Goal: Task Accomplishment & Management: Use online tool/utility

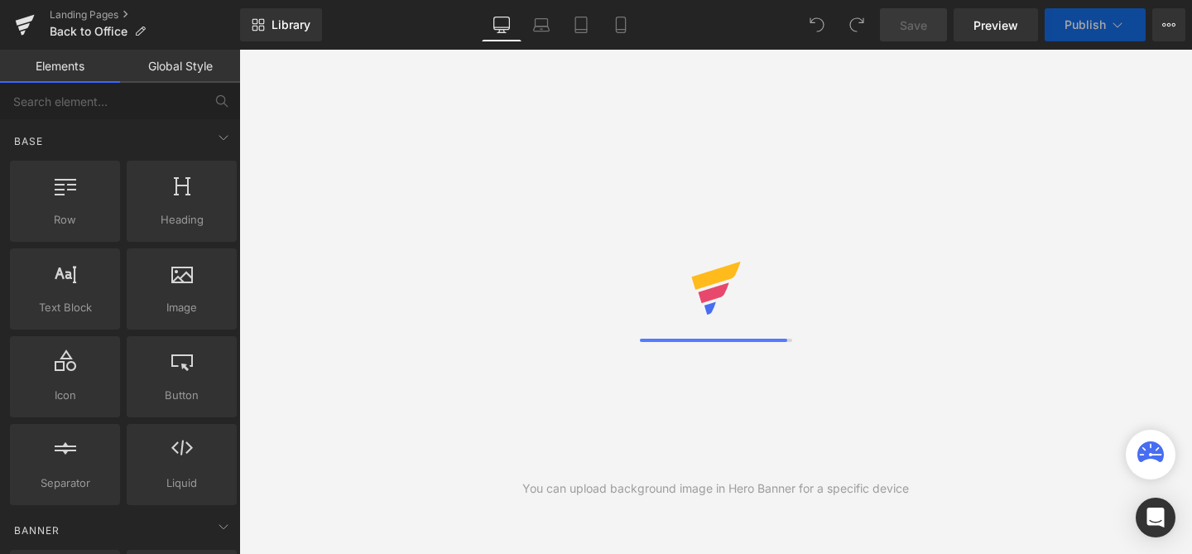
click at [687, 33] on div "Library Desktop Desktop Laptop Tablet Mobile Save Preview Publish Scheduled Vie…" at bounding box center [716, 24] width 952 height 33
click at [760, 24] on div "Library Desktop Desktop Laptop Tablet Mobile Save Preview Publish Scheduled Vie…" at bounding box center [716, 24] width 952 height 33
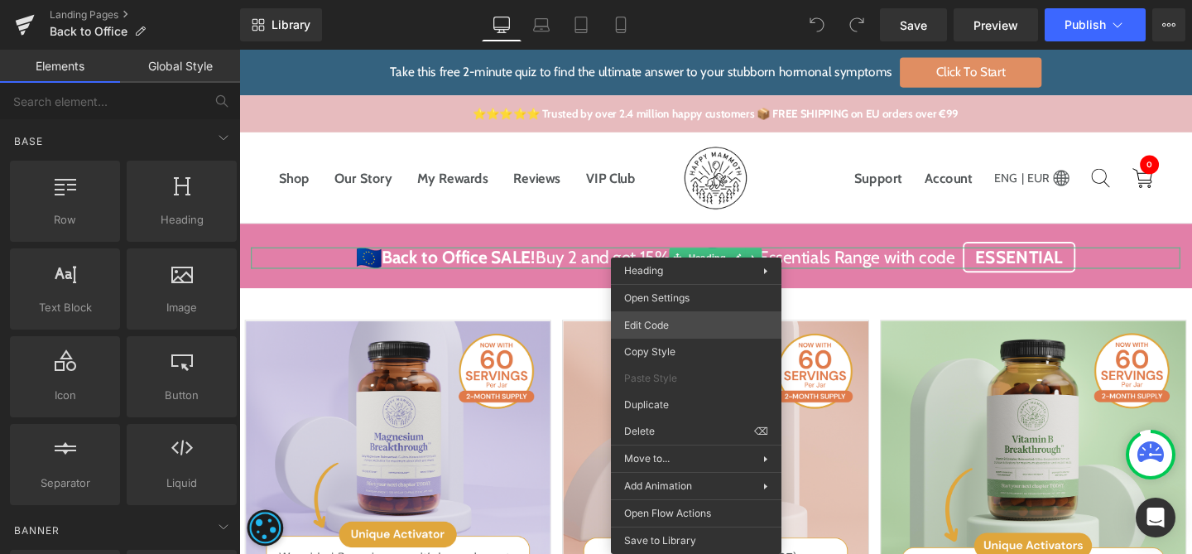
click at [684, 0] on div "You are previewing how the will restyle your page. You can not edit Elements in…" at bounding box center [596, 0] width 1192 height 0
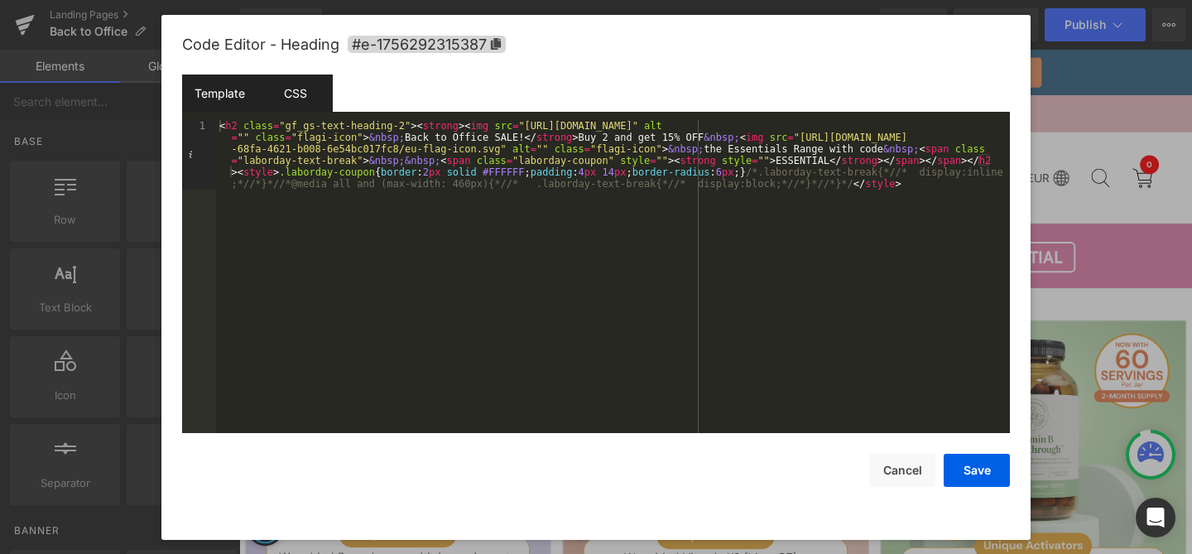
click at [314, 81] on div "CSS" at bounding box center [294, 92] width 75 height 37
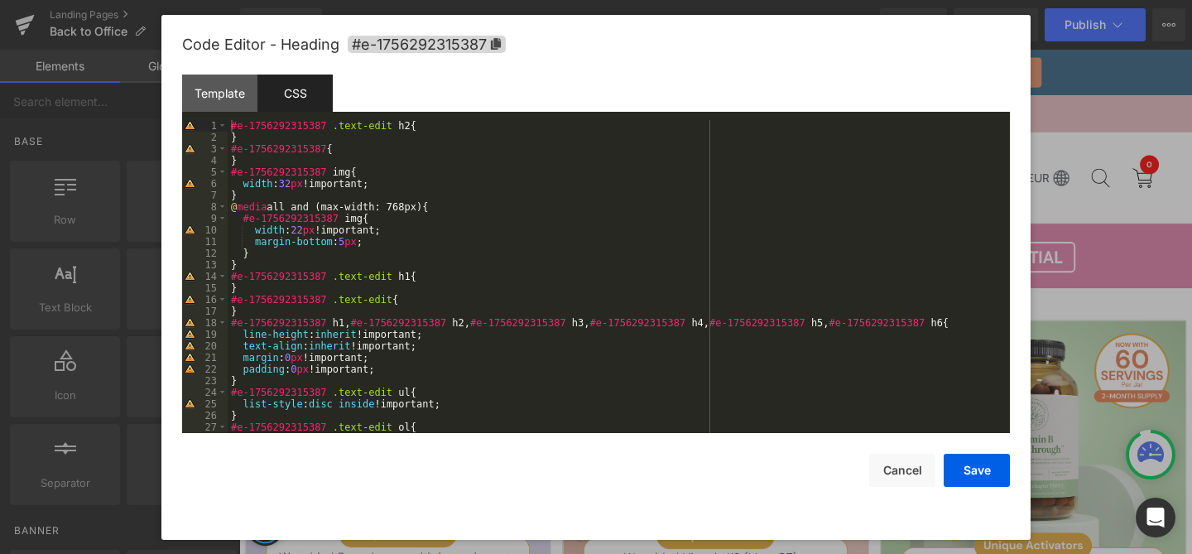
click at [403, 182] on div "#e-1756292315387 .text-edit h2 { } #e-1756292315387 { } #e-1756292315387 img { …" at bounding box center [615, 288] width 775 height 336
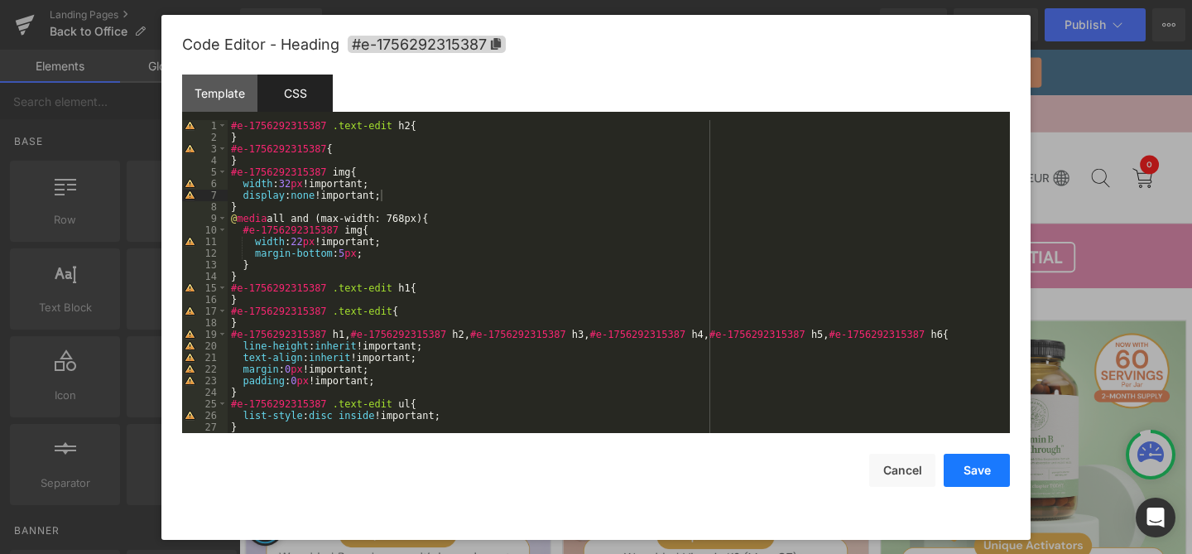
click at [976, 470] on button "Save" at bounding box center [976, 470] width 66 height 33
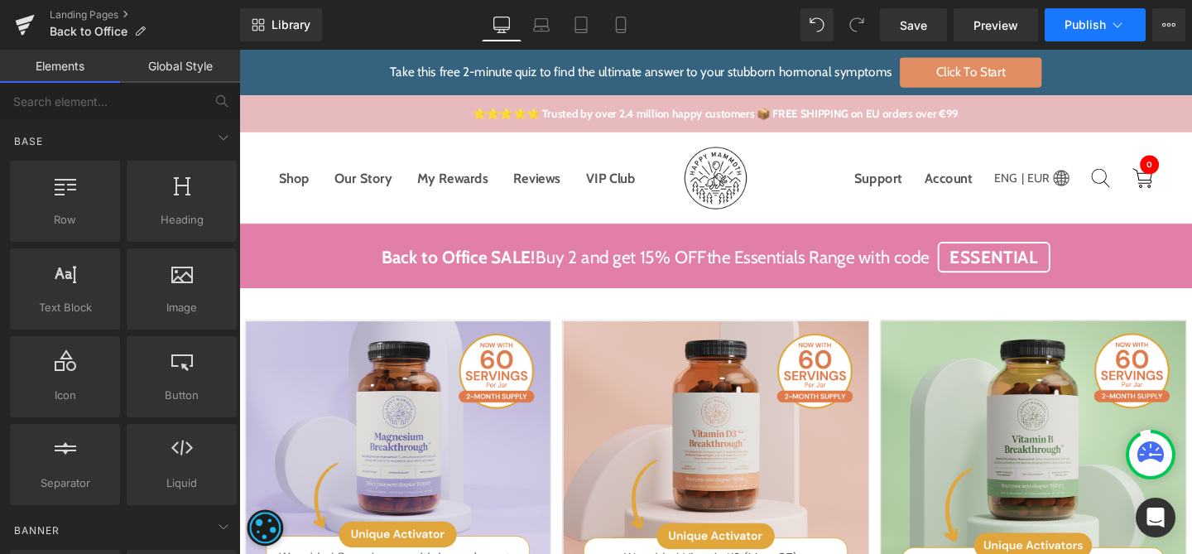
click at [1087, 26] on span "Publish" at bounding box center [1084, 24] width 41 height 13
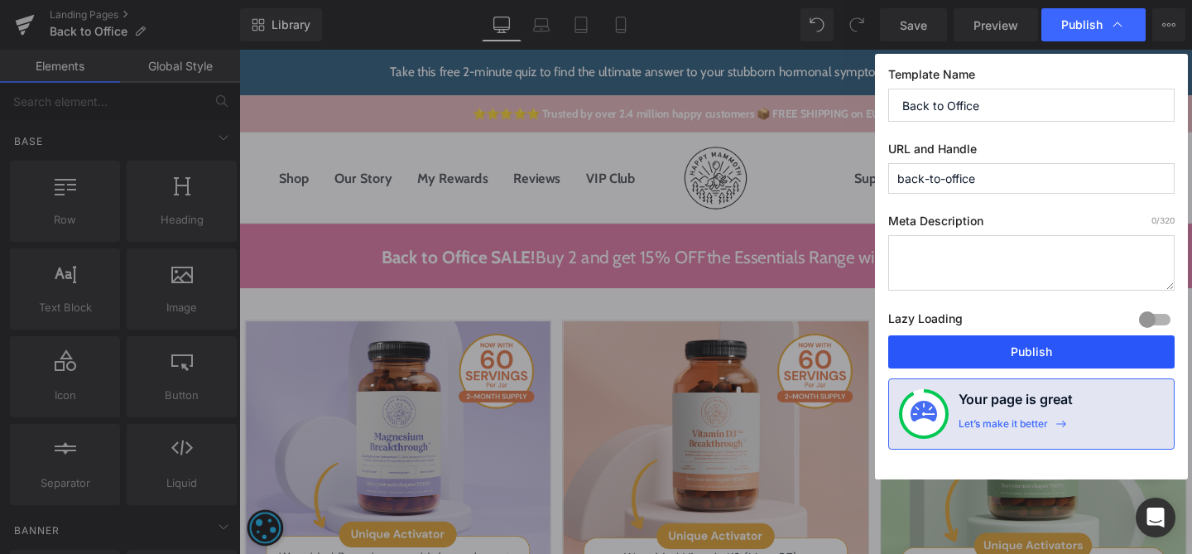
click at [998, 343] on button "Publish" at bounding box center [1031, 351] width 286 height 33
